Goal: Transaction & Acquisition: Purchase product/service

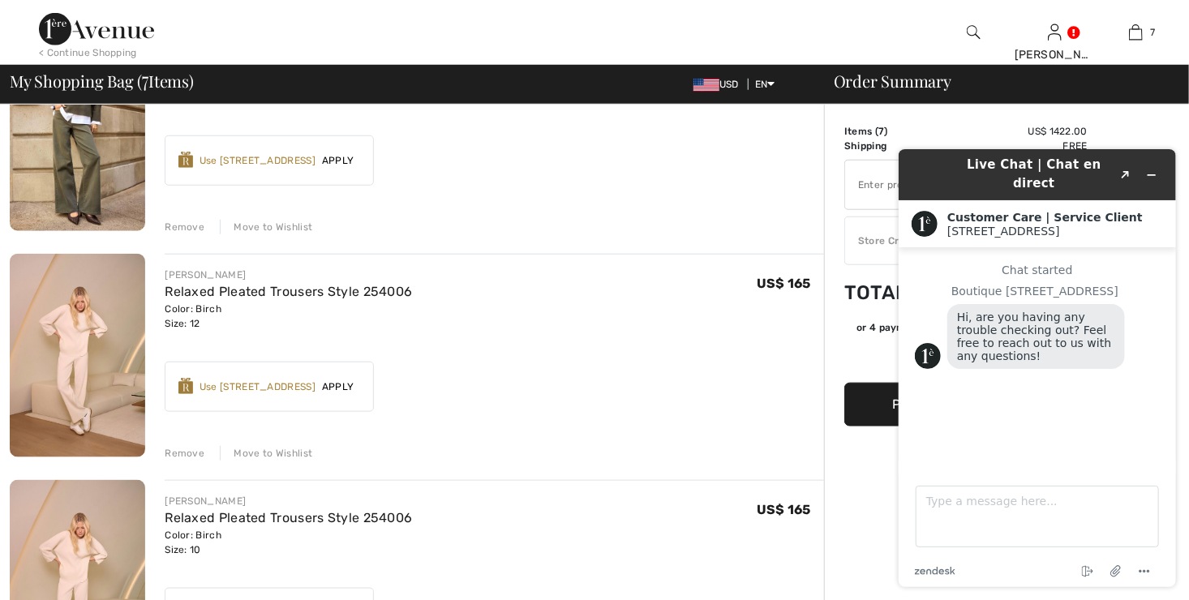
scroll to position [568, 0]
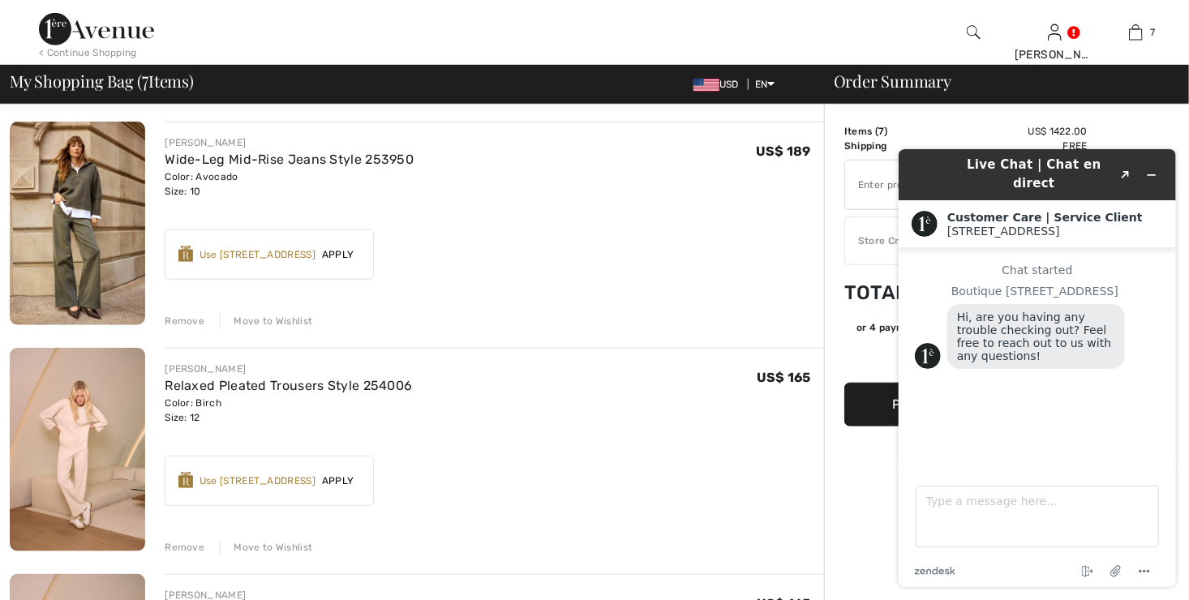
click at [77, 429] on img at bounding box center [77, 449] width 135 height 203
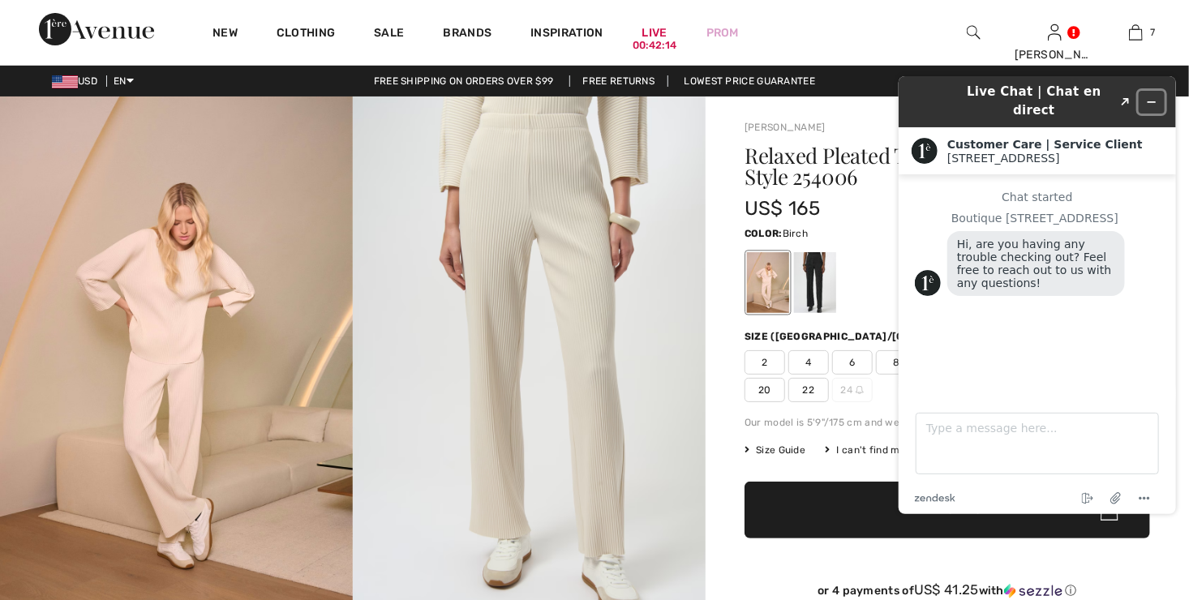
click at [1150, 101] on icon "Minimize widget" at bounding box center [1150, 101] width 7 height 0
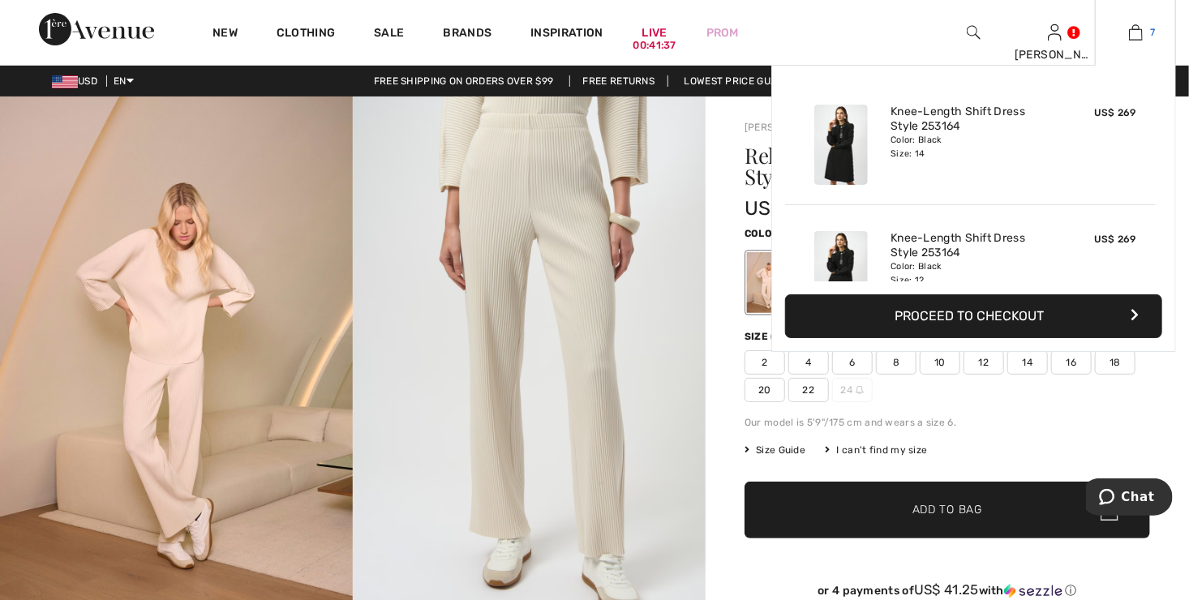
click at [1144, 33] on link "7" at bounding box center [1134, 32] width 79 height 19
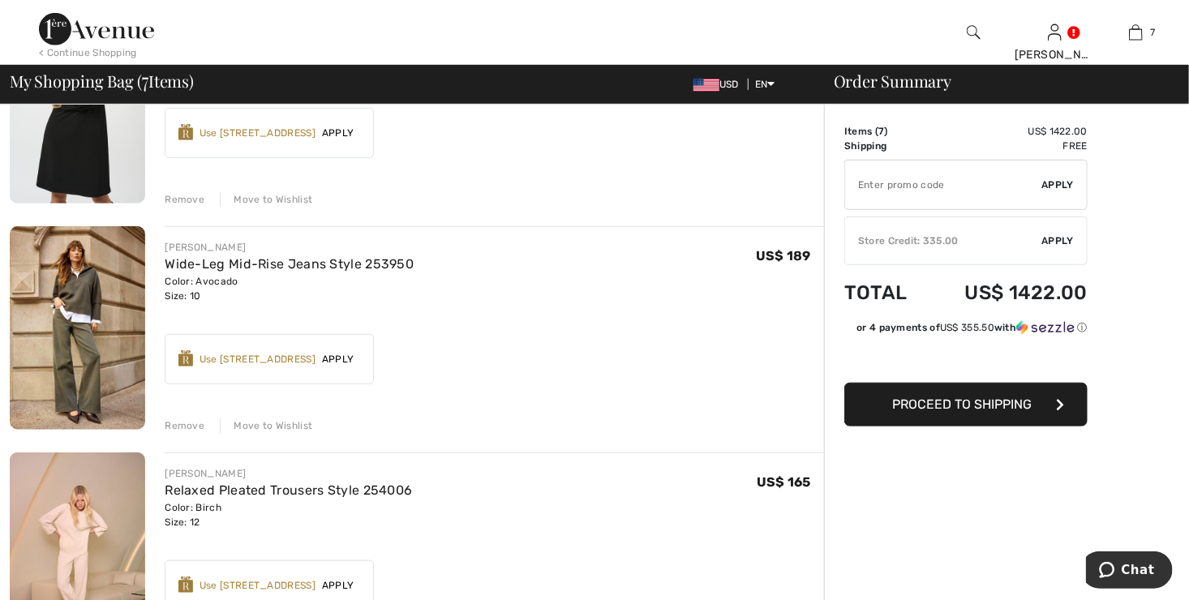
scroll to position [486, 0]
